Goal: Task Accomplishment & Management: Use online tool/utility

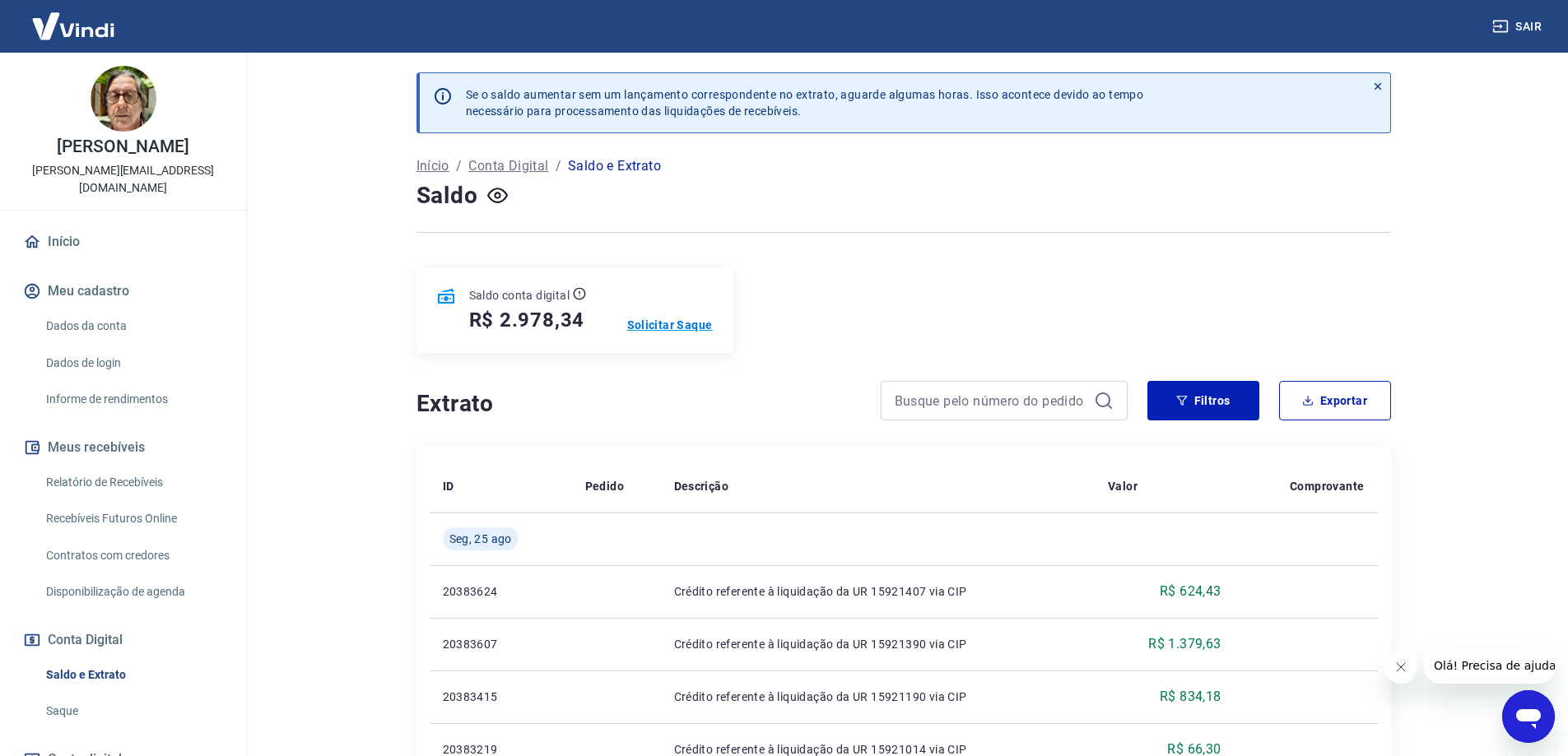
click at [675, 322] on p "Solicitar Saque" at bounding box center [670, 325] width 86 height 16
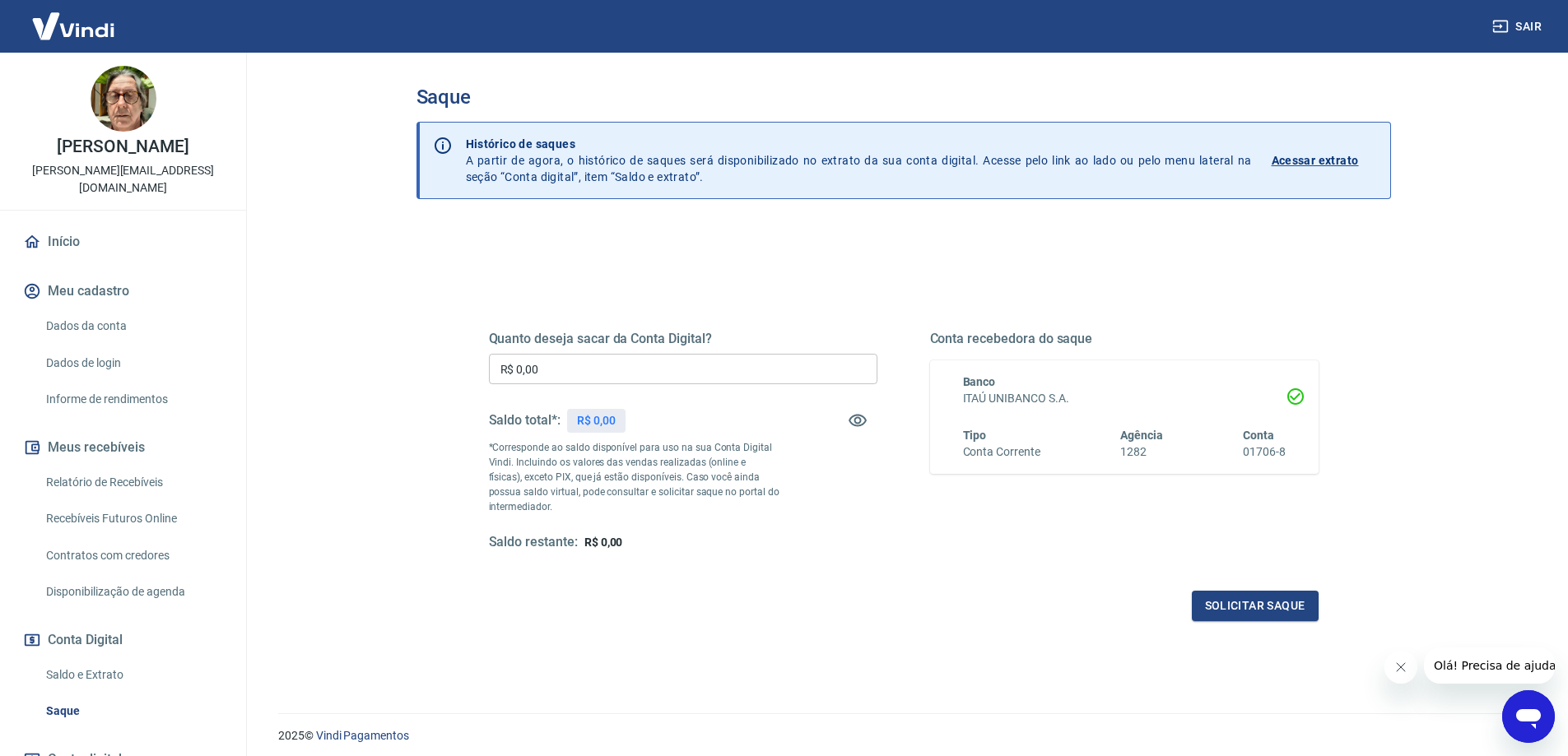
click at [705, 375] on input "R$ 0,00" at bounding box center [683, 369] width 389 height 30
type input "R$ 2.900,00"
click at [1233, 598] on button "Solicitar saque" at bounding box center [1254, 605] width 126 height 30
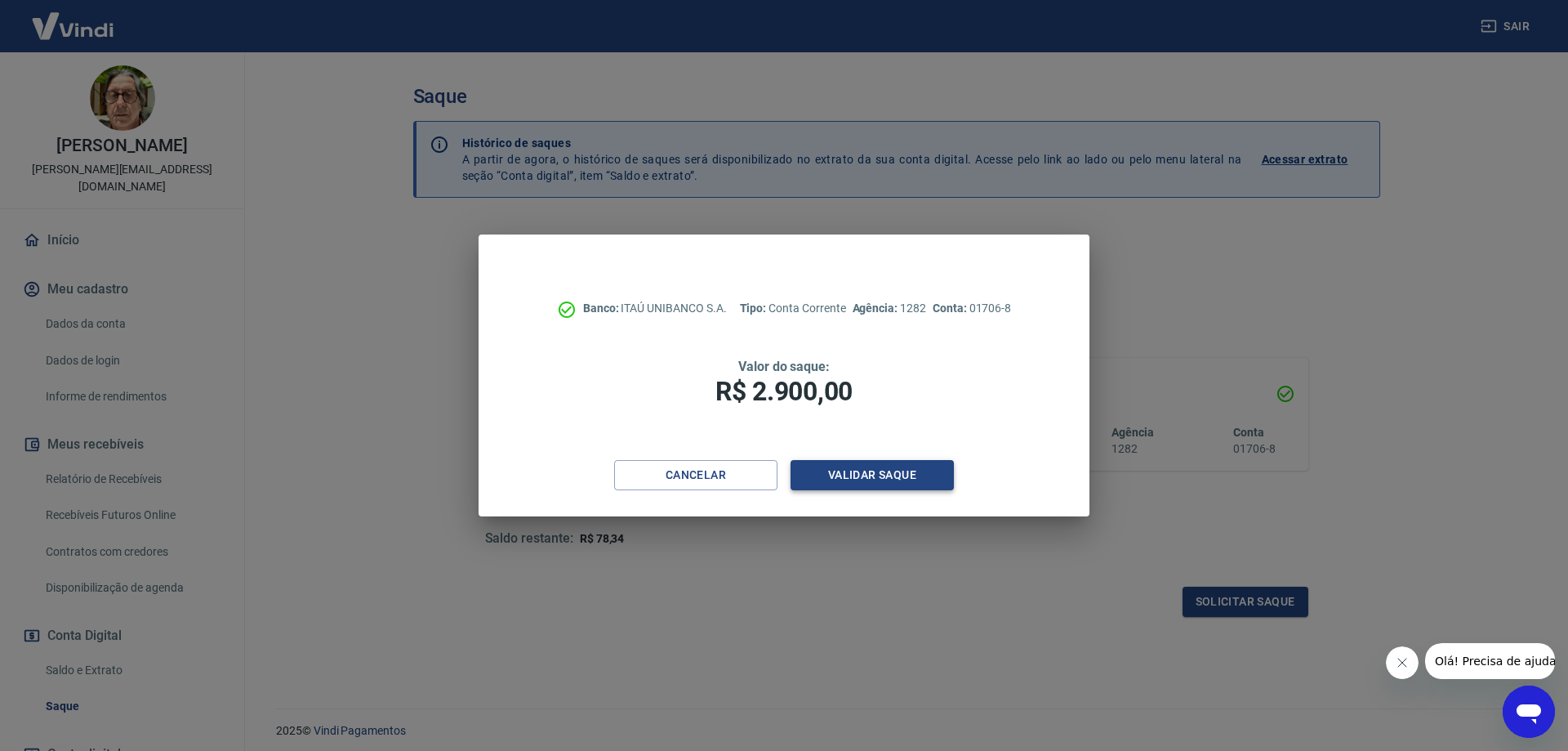
click at [861, 472] on button "Validar saque" at bounding box center [872, 474] width 163 height 30
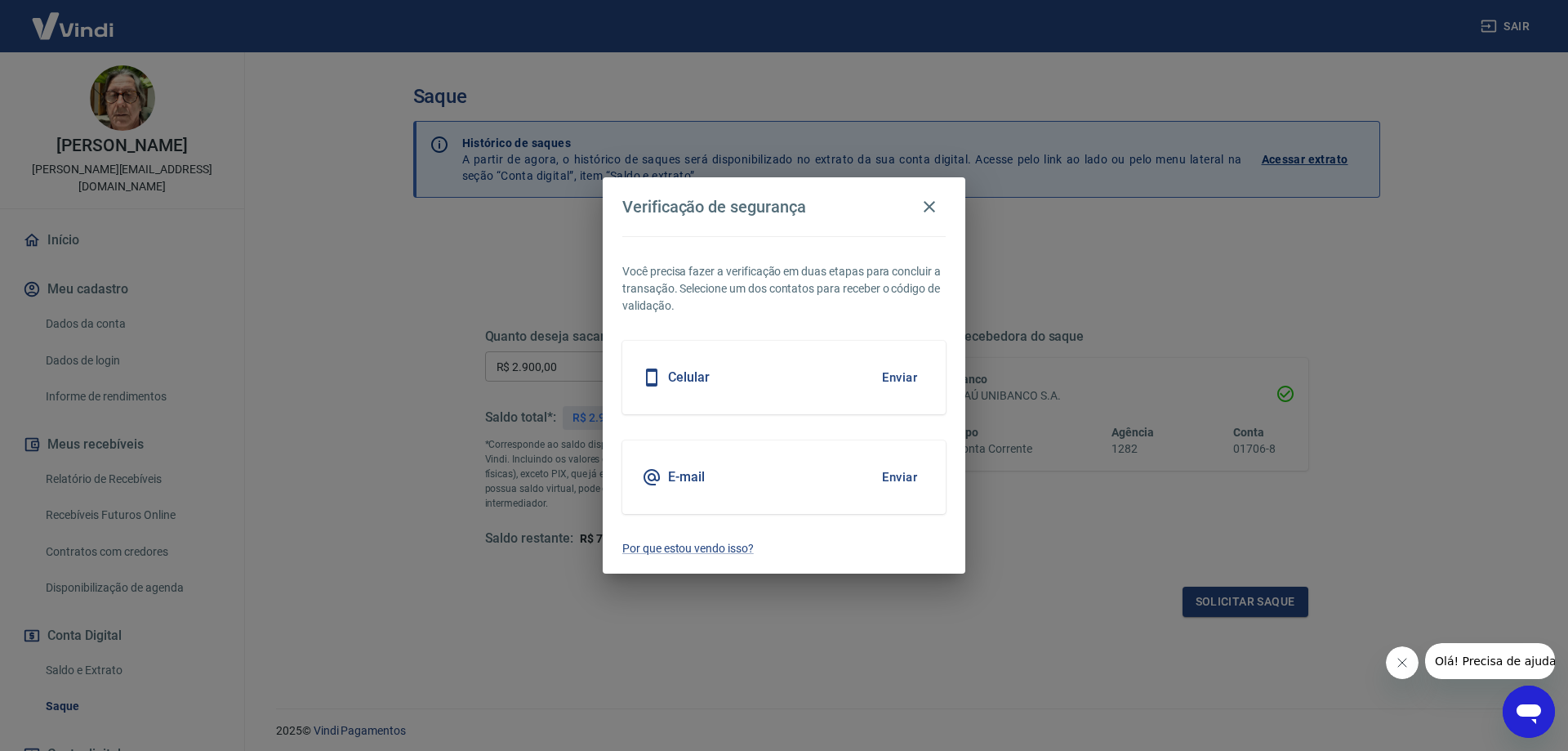
click at [895, 376] on button "Enviar" at bounding box center [899, 377] width 53 height 34
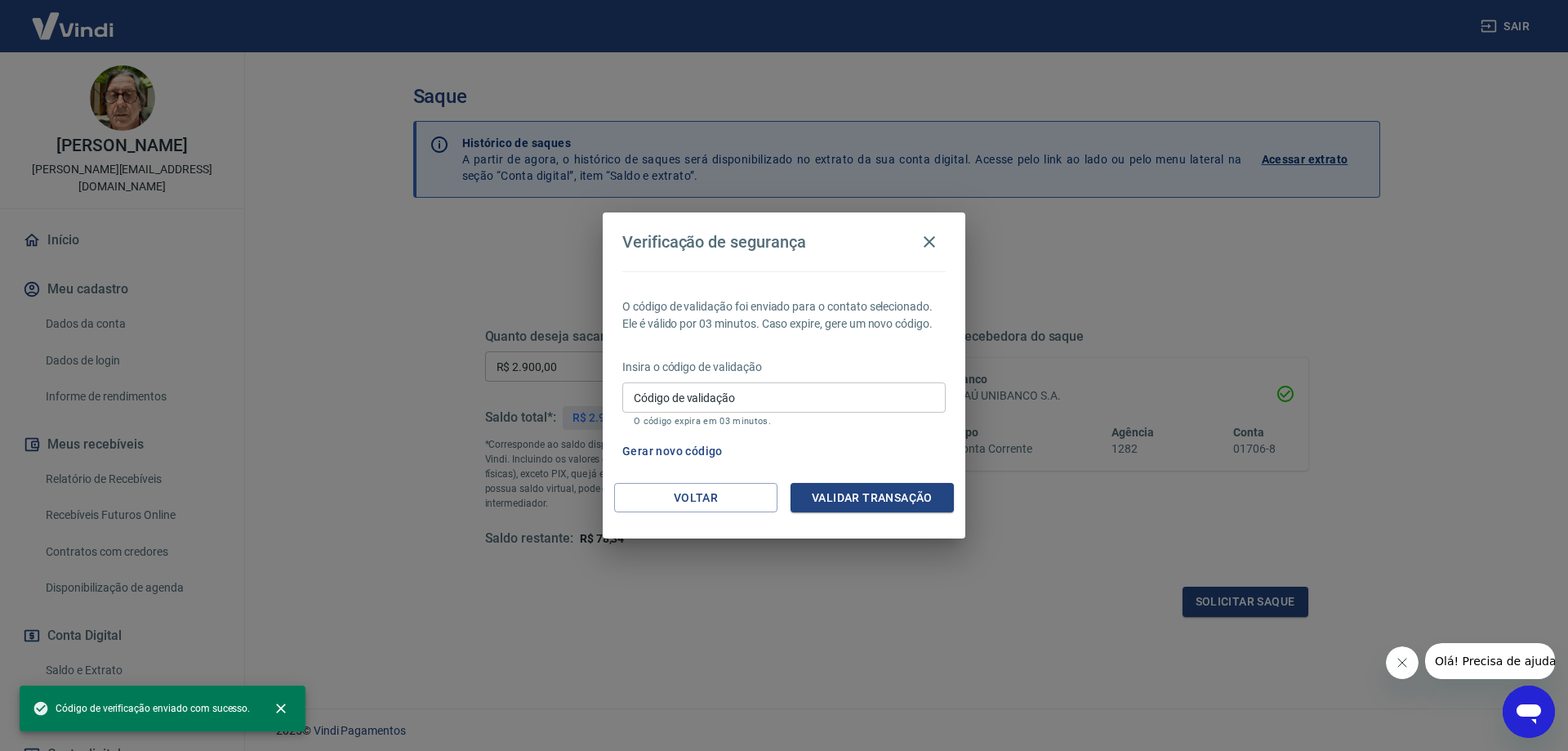
click at [746, 398] on input "Código de validação" at bounding box center [783, 397] width 323 height 30
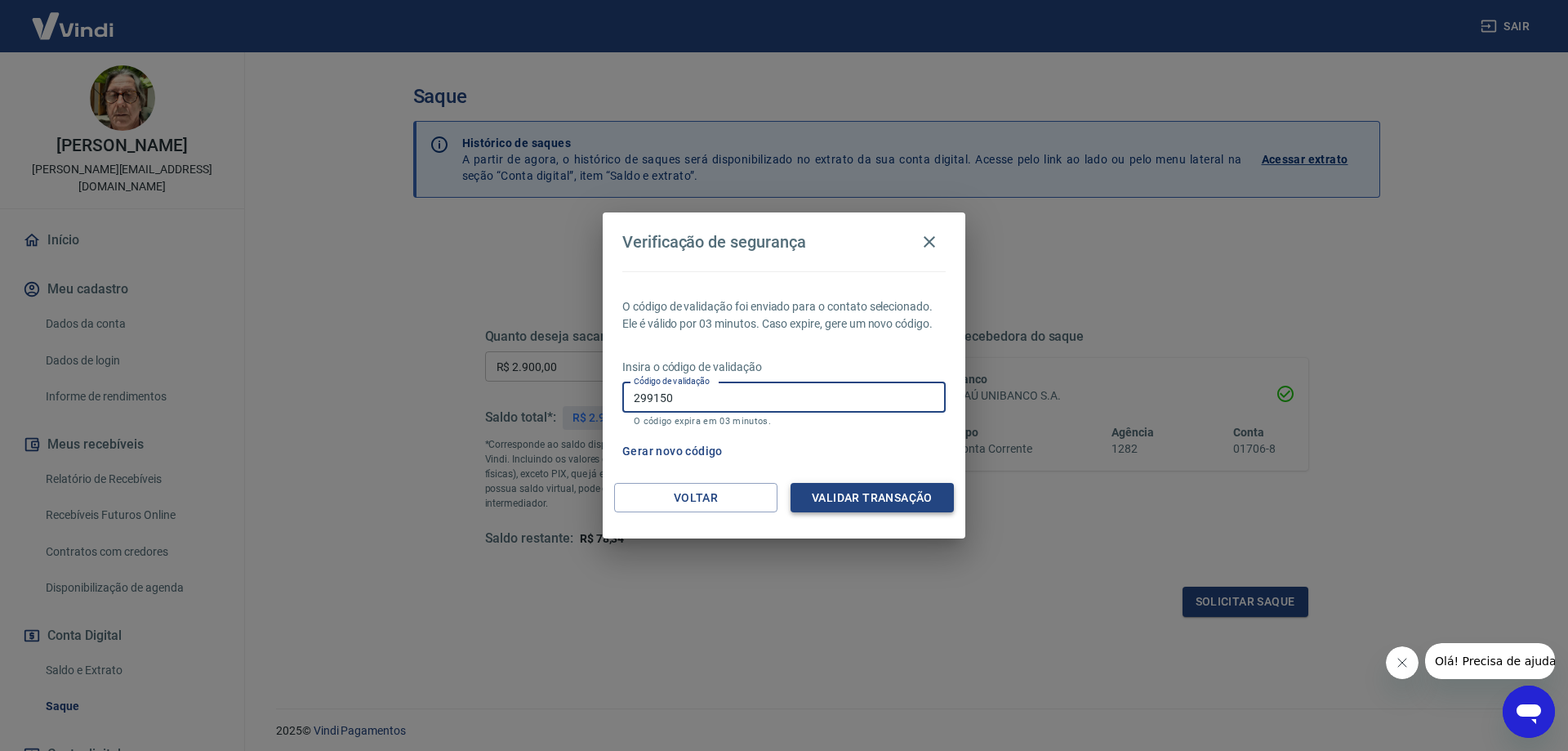
type input "299150"
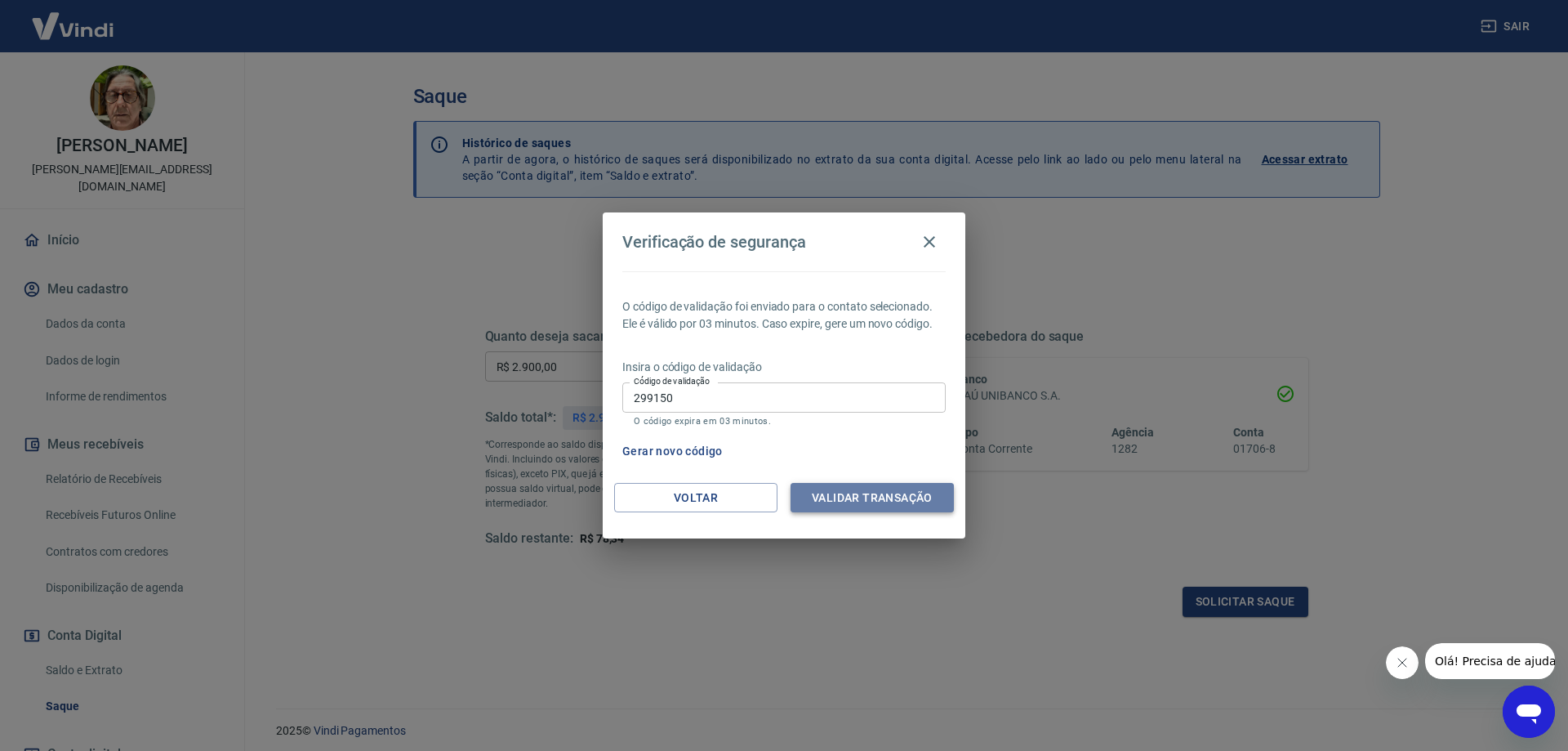
click at [862, 501] on button "Validar transação" at bounding box center [872, 498] width 163 height 30
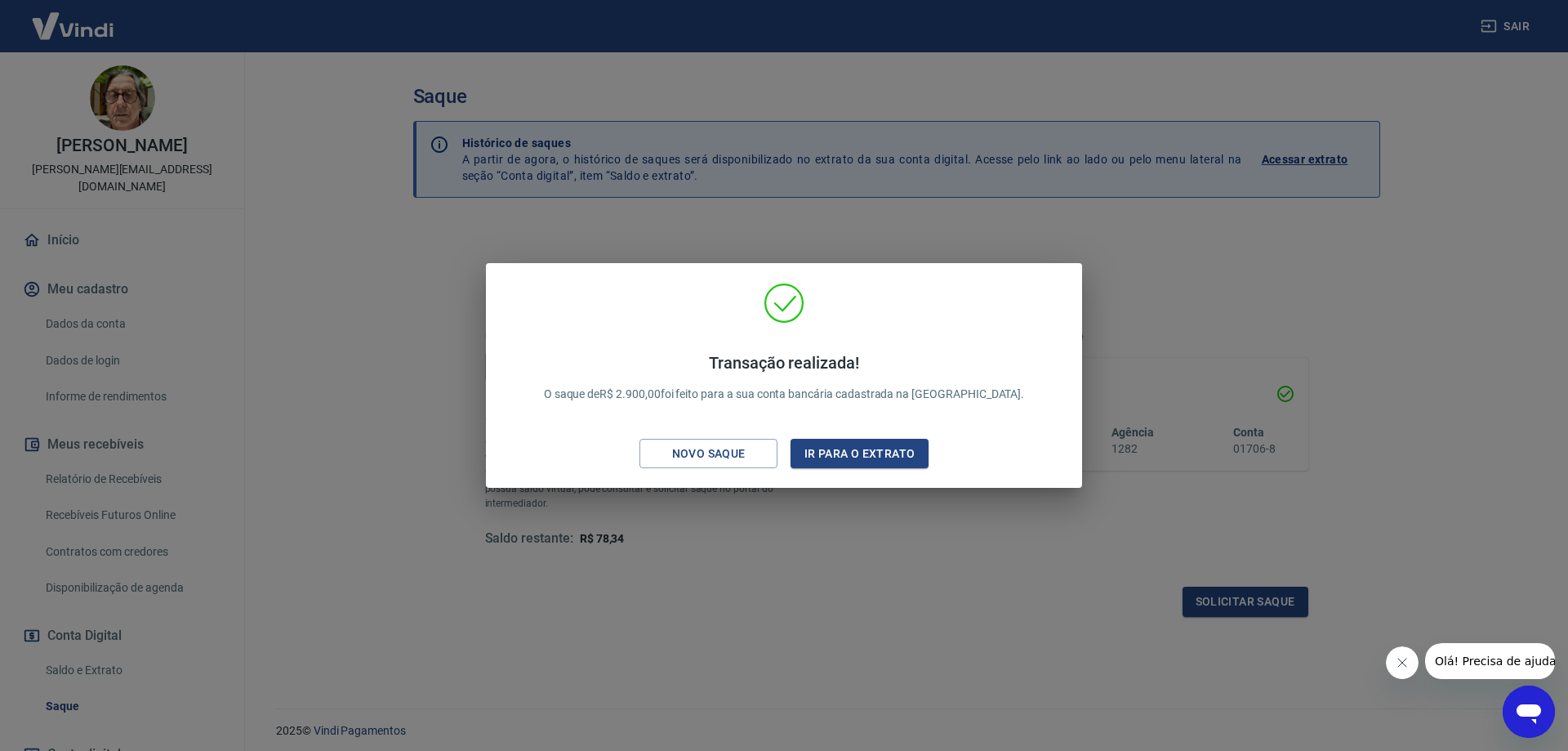
click at [1308, 264] on div "Transação realizada! O saque de R$ 2.900,00 foi feito para a sua conta bancária…" at bounding box center [784, 376] width 1568 height 751
